Goal: Task Accomplishment & Management: Complete application form

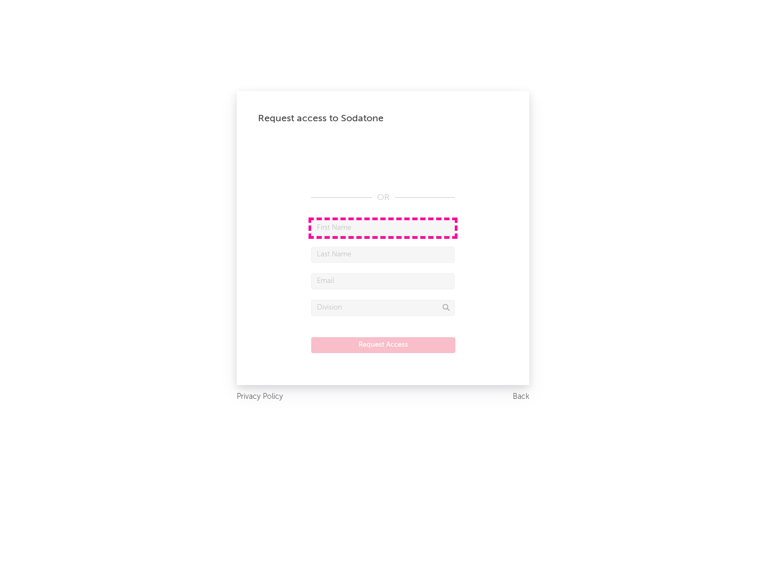
click at [383, 228] on input "text" at bounding box center [383, 228] width 144 height 16
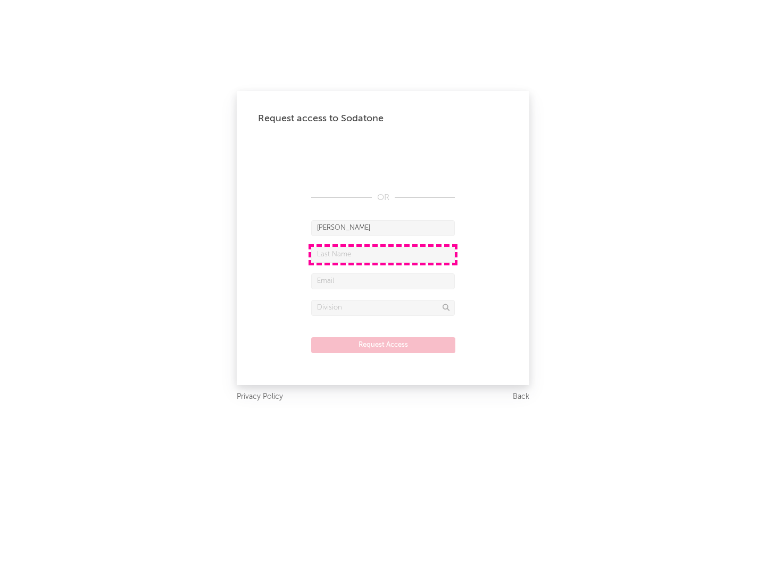
type input "[PERSON_NAME]"
click at [383, 254] on input "text" at bounding box center [383, 255] width 144 height 16
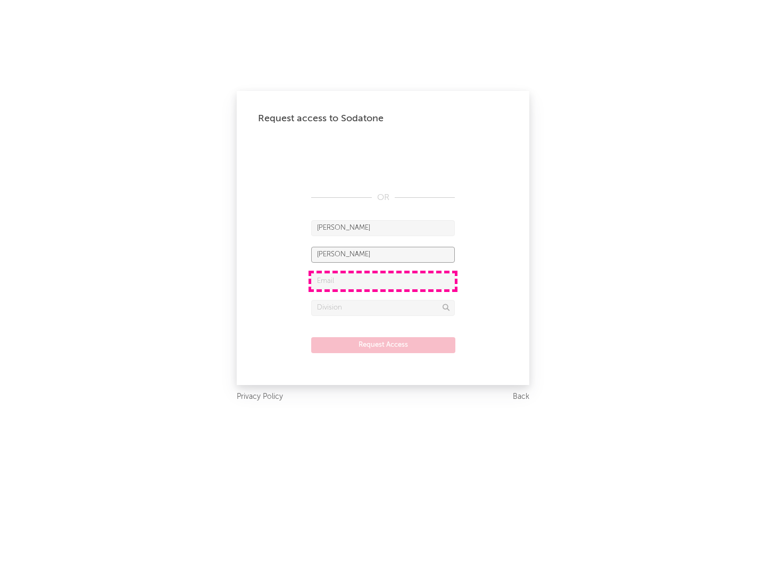
type input "[PERSON_NAME]"
click at [383, 281] on input "text" at bounding box center [383, 282] width 144 height 16
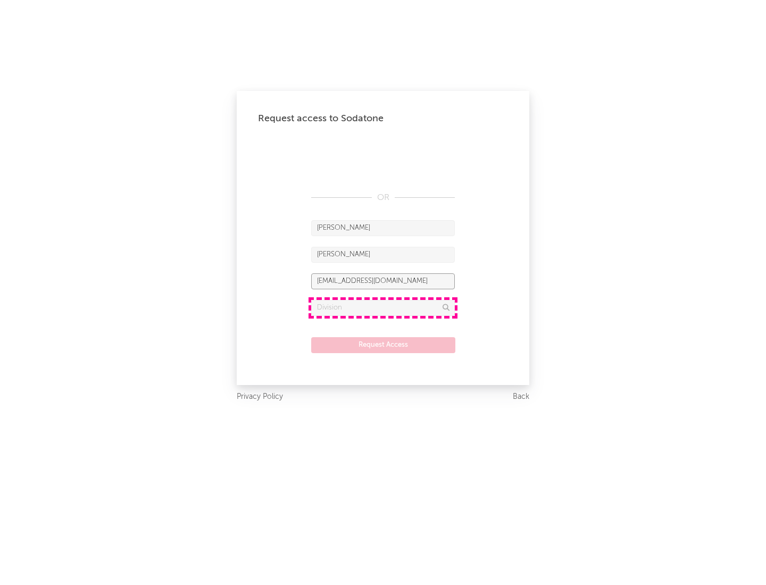
type input "[EMAIL_ADDRESS][DOMAIN_NAME]"
click at [383, 308] on input "text" at bounding box center [383, 308] width 144 height 16
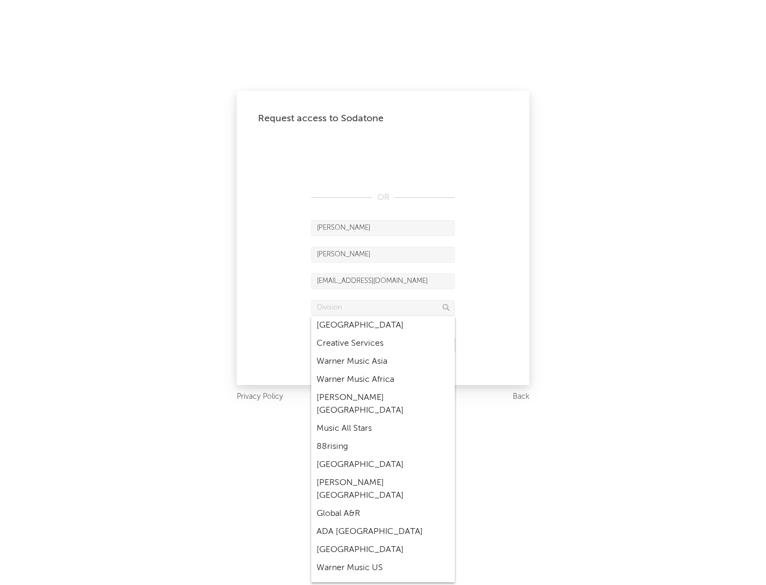
click at [383, 420] on div "Music All Stars" at bounding box center [383, 429] width 144 height 18
type input "Music All Stars"
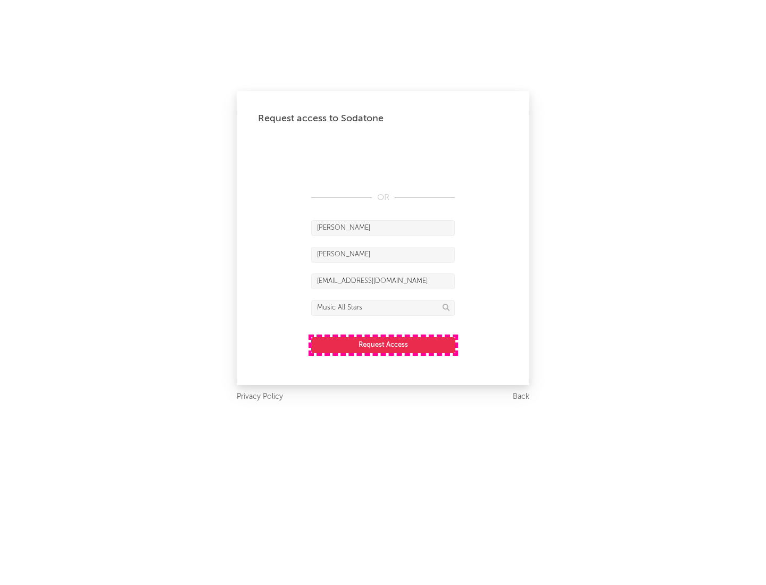
click at [383, 345] on button "Request Access" at bounding box center [383, 345] width 144 height 16
